Goal: Navigation & Orientation: Find specific page/section

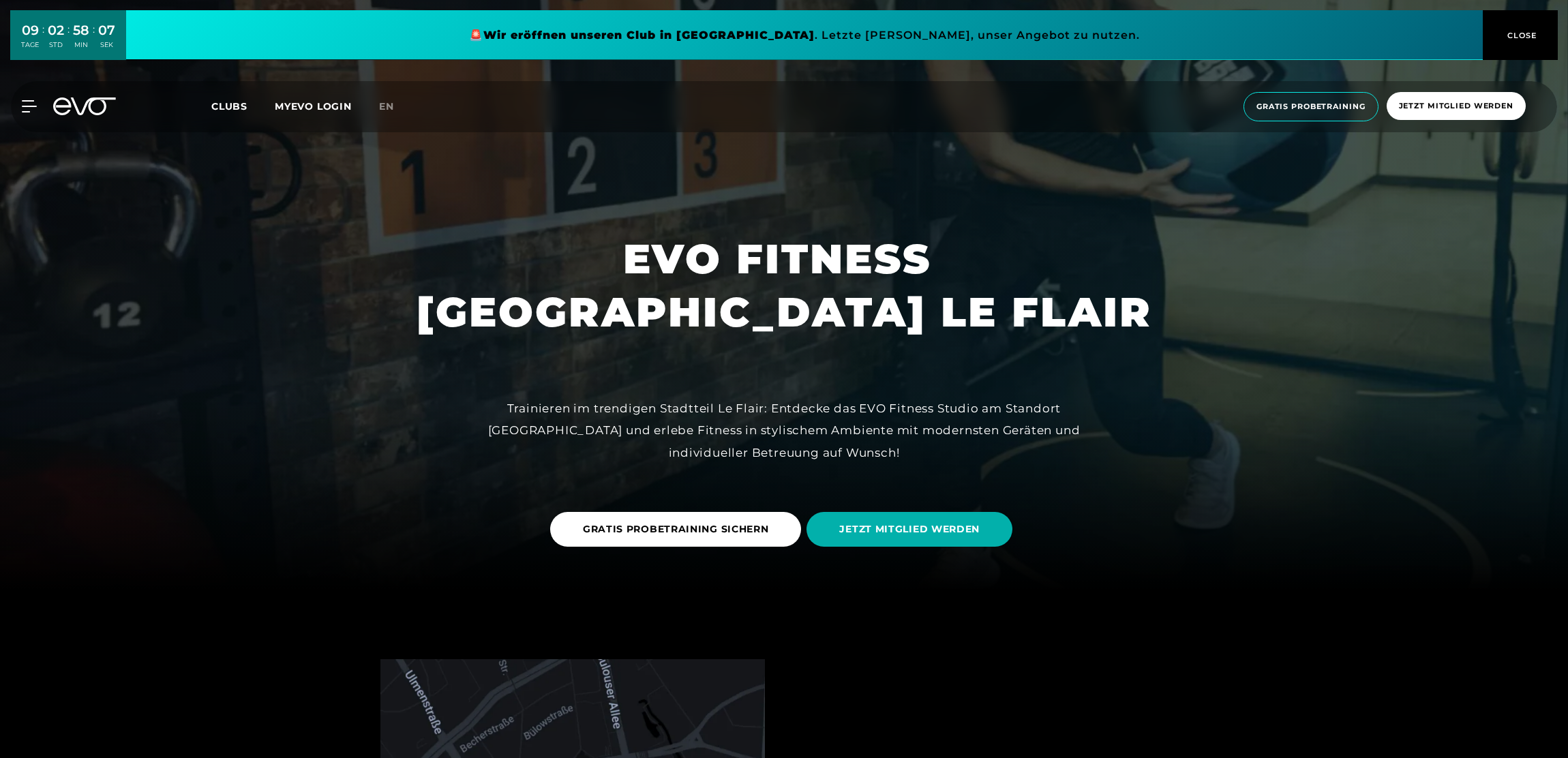
scroll to position [168, 0]
click at [382, 110] on span "en" at bounding box center [386, 106] width 15 height 12
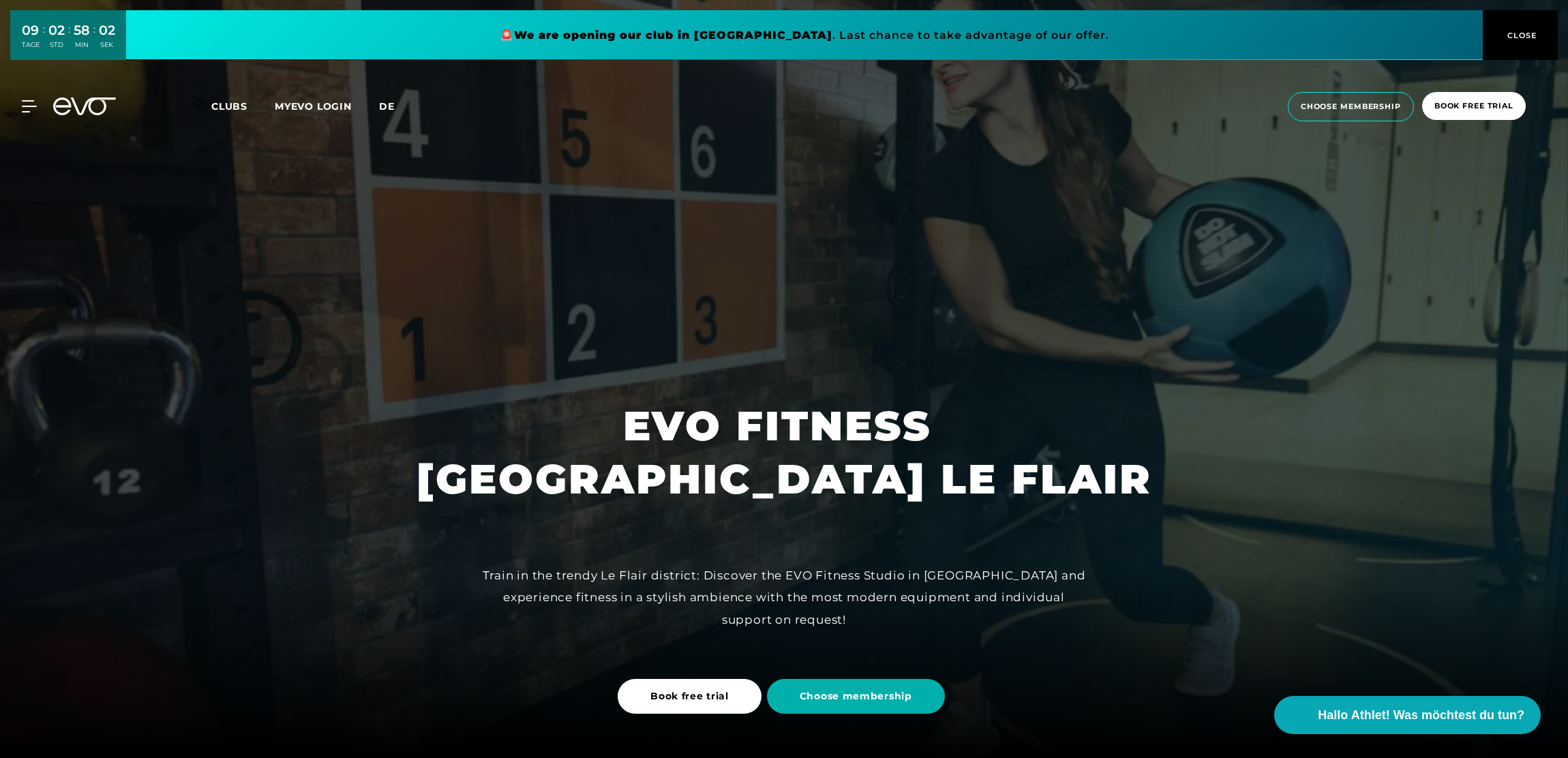
click at [385, 109] on span "de" at bounding box center [387, 106] width 15 height 12
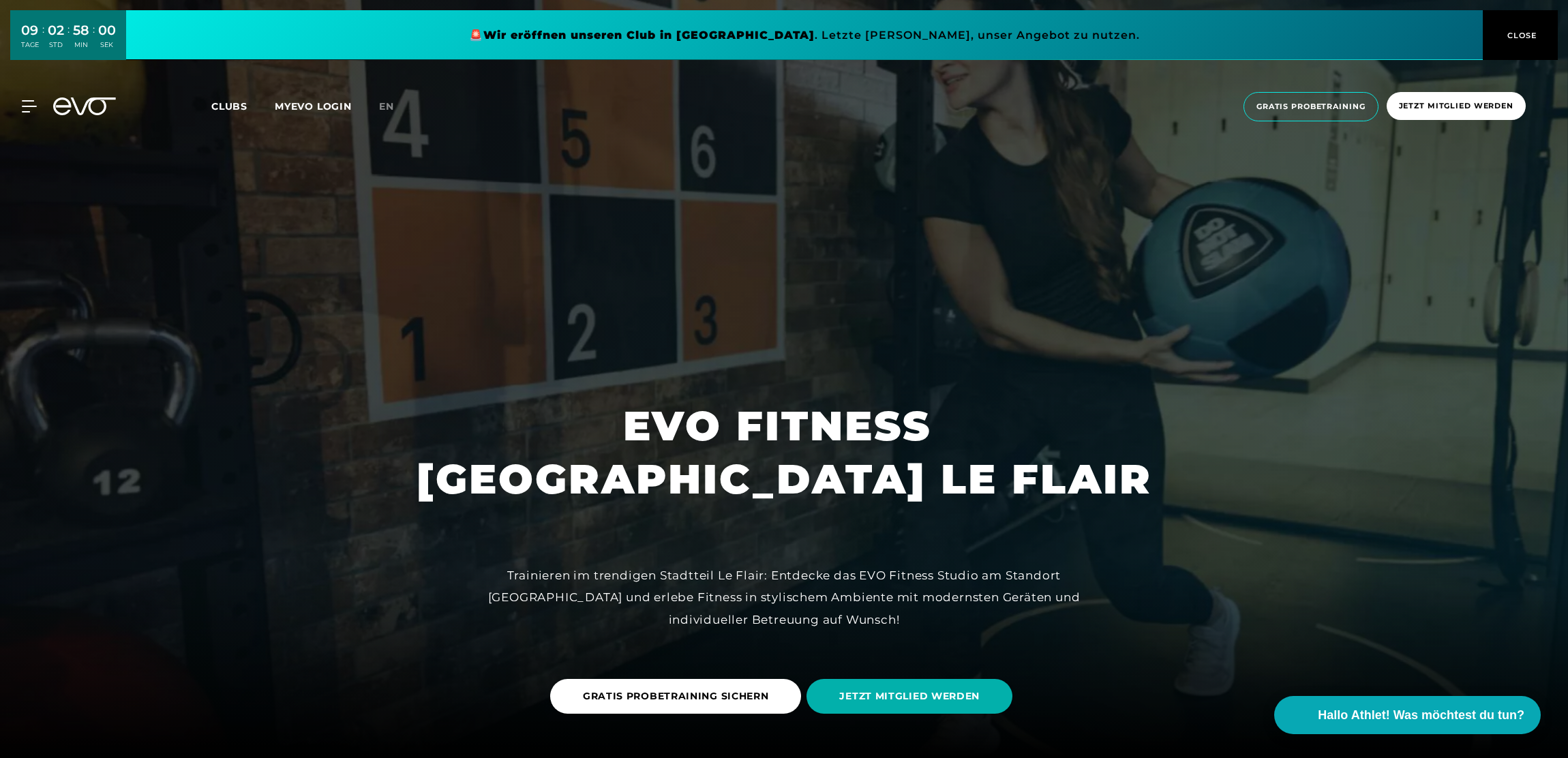
click at [231, 105] on span "Clubs" at bounding box center [229, 106] width 36 height 12
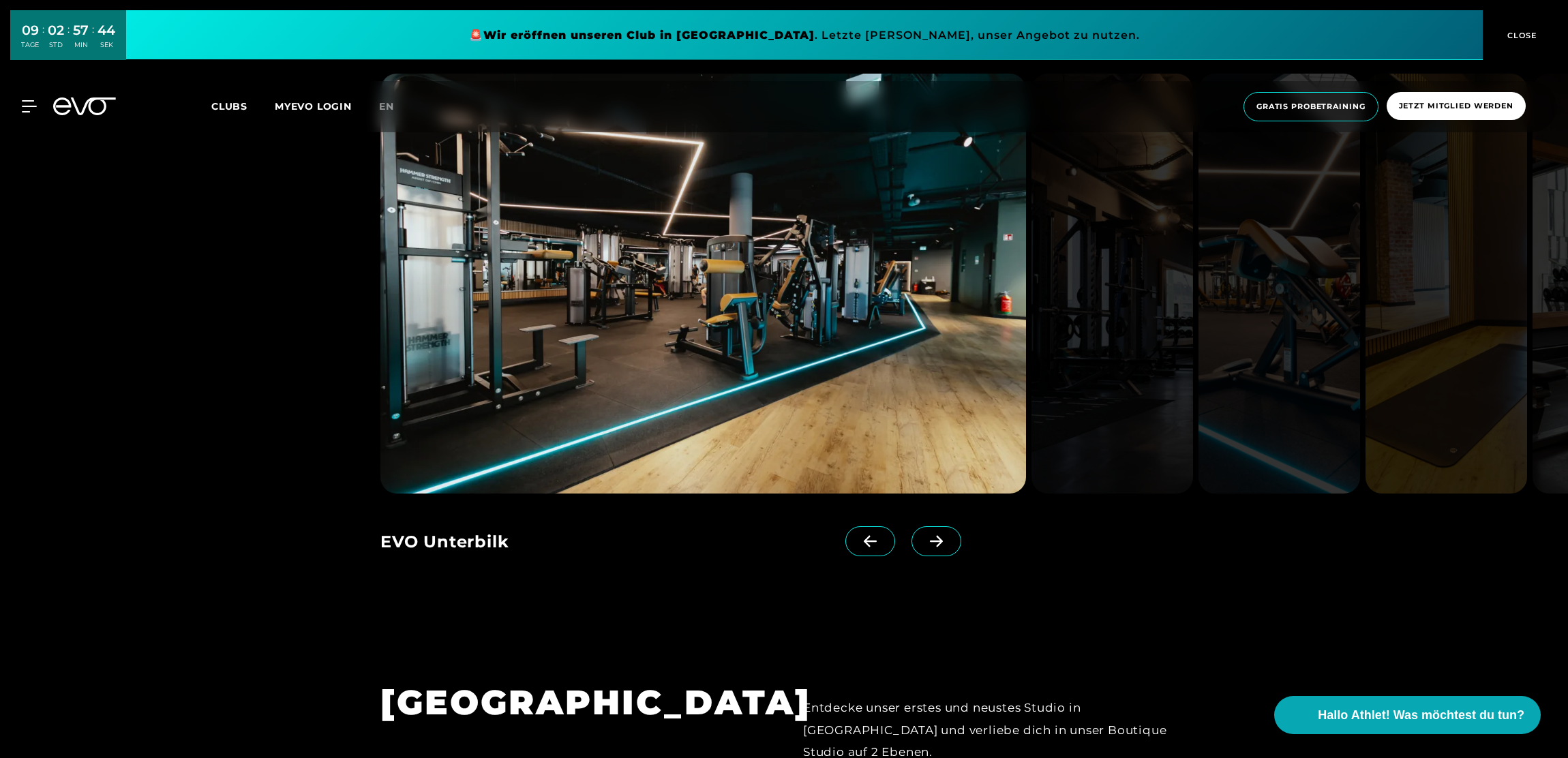
scroll to position [2905, 0]
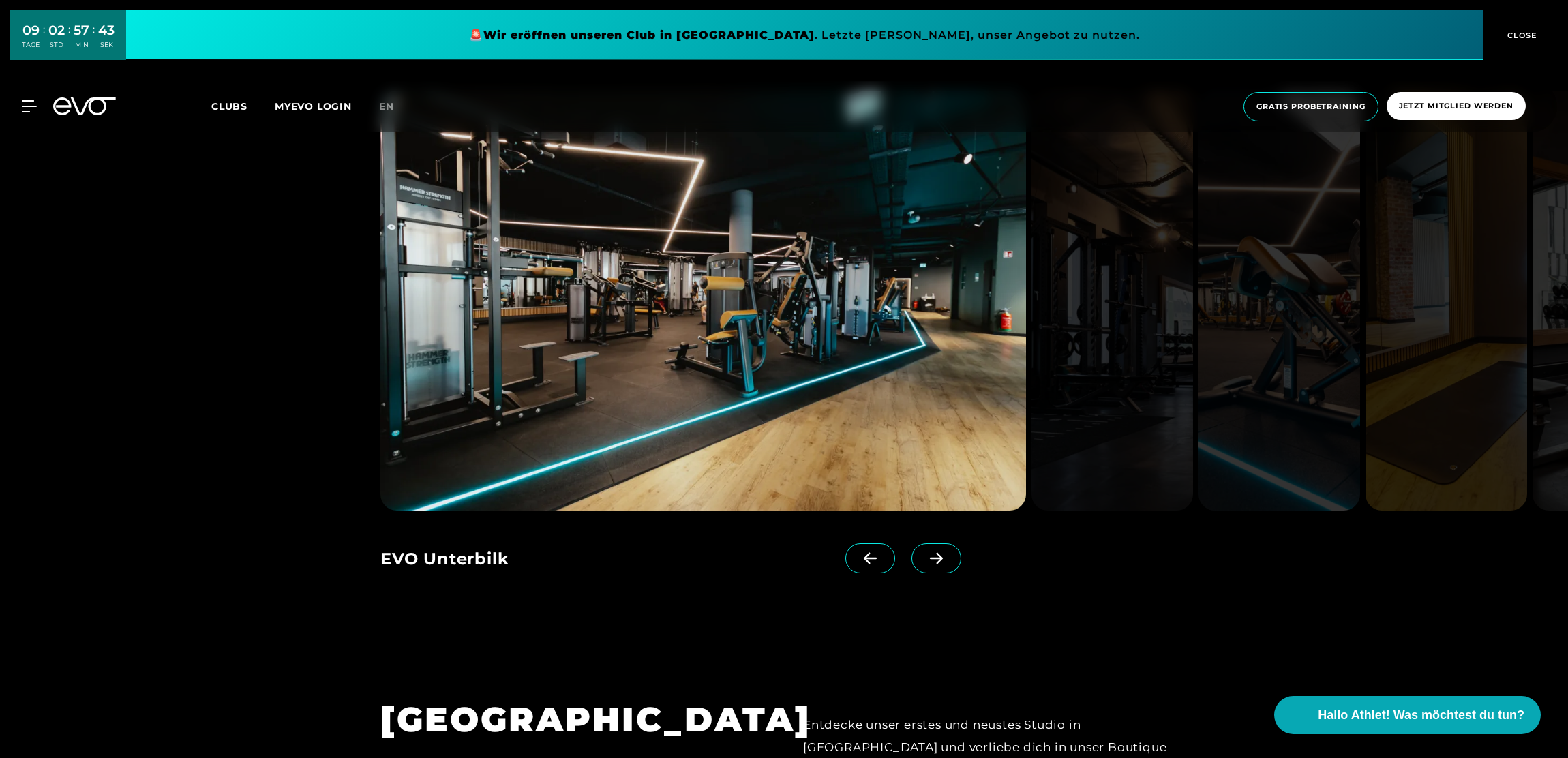
click at [912, 544] on span at bounding box center [937, 558] width 50 height 30
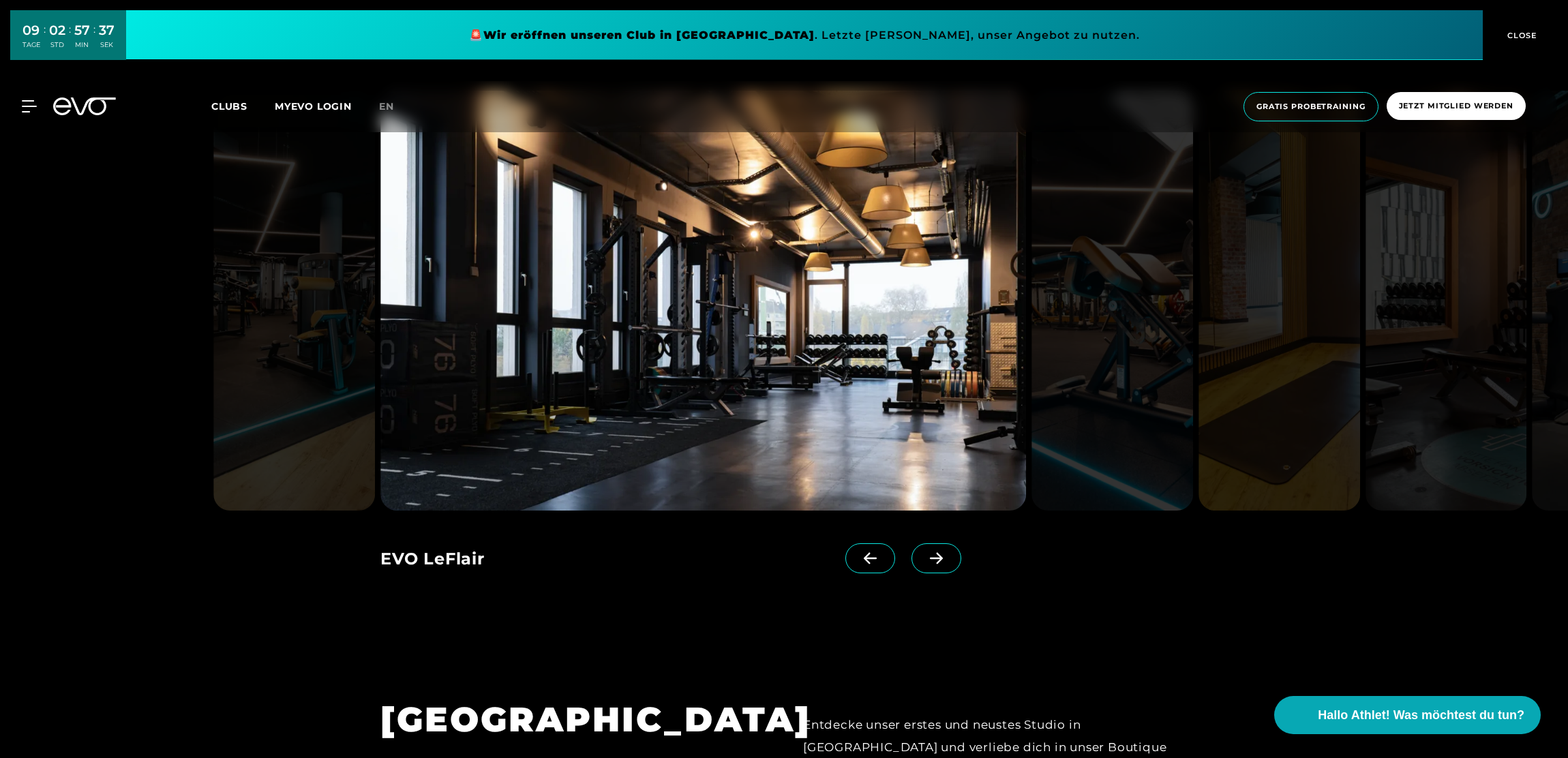
click at [925, 552] on icon at bounding box center [937, 558] width 24 height 12
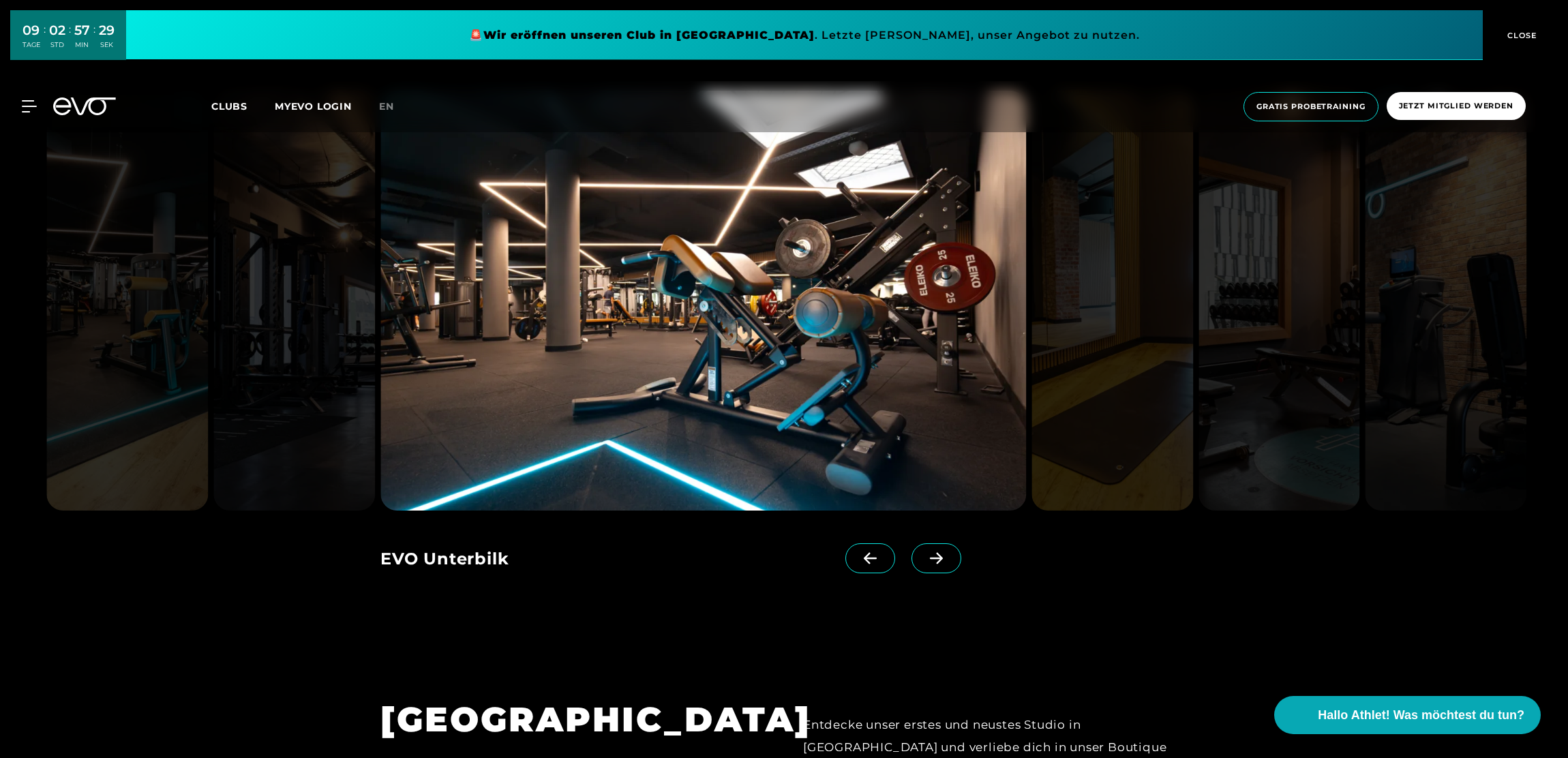
click at [925, 552] on icon at bounding box center [937, 558] width 24 height 12
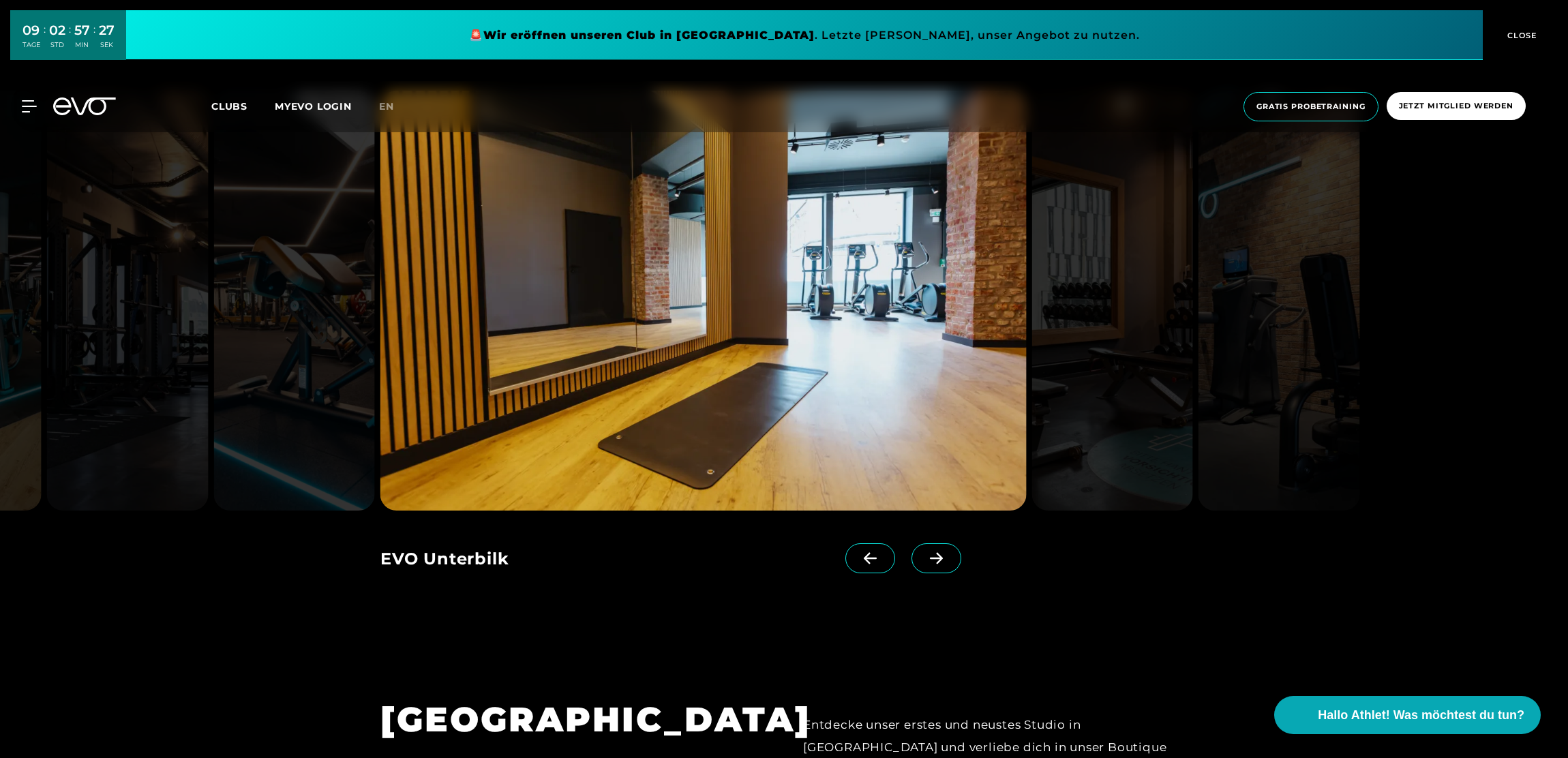
click at [930, 553] on icon at bounding box center [937, 558] width 13 height 12
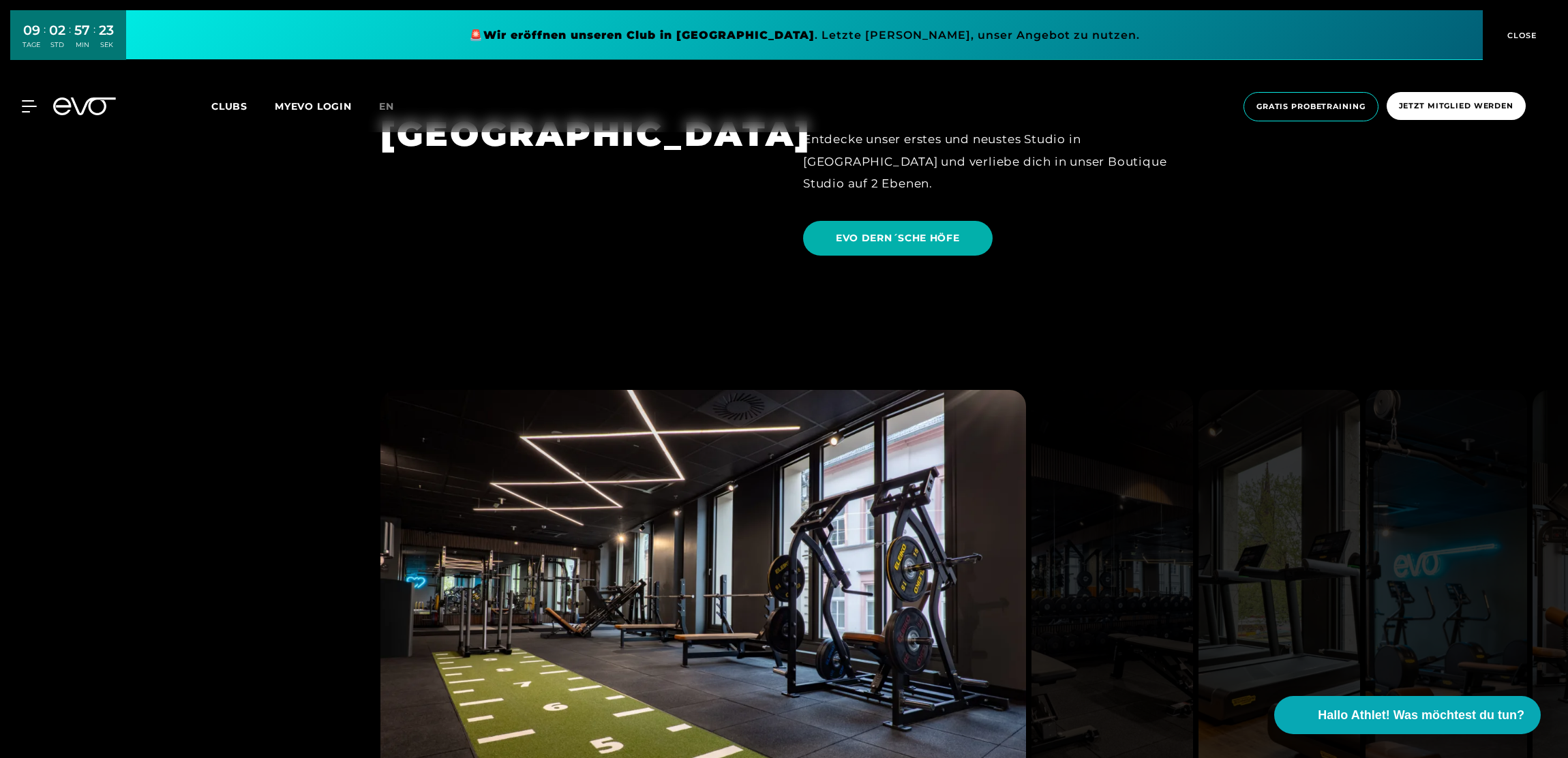
scroll to position [3487, 0]
